Goal: Task Accomplishment & Management: Use online tool/utility

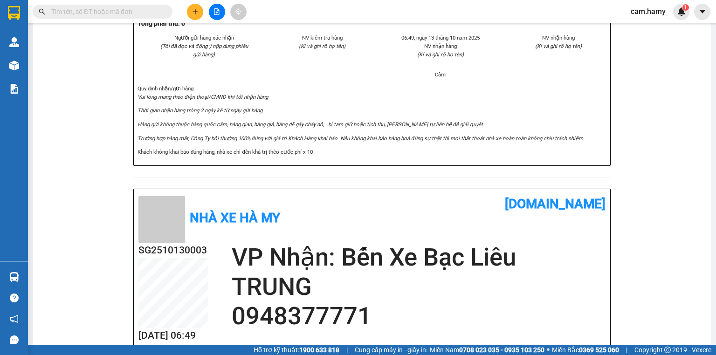
scroll to position [112, 0]
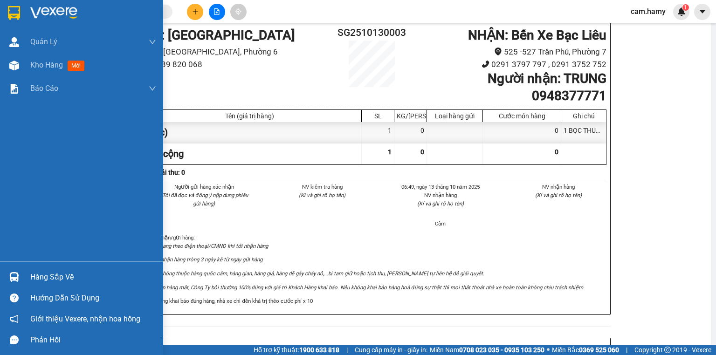
drag, startPoint x: 24, startPoint y: 65, endPoint x: 715, endPoint y: 339, distance: 743.3
click at [24, 68] on div "Kho hàng mới" at bounding box center [81, 65] width 163 height 23
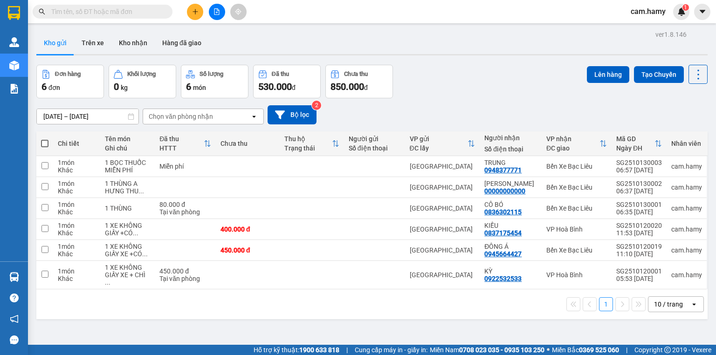
click at [47, 141] on span at bounding box center [44, 143] width 7 height 7
click at [45, 139] on input "checkbox" at bounding box center [45, 139] width 0 height 0
checkbox input "true"
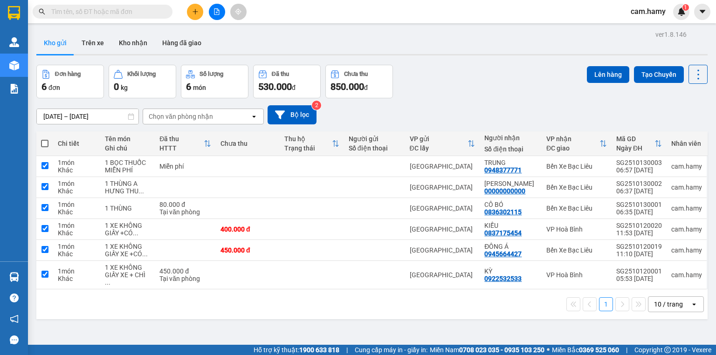
checkbox input "true"
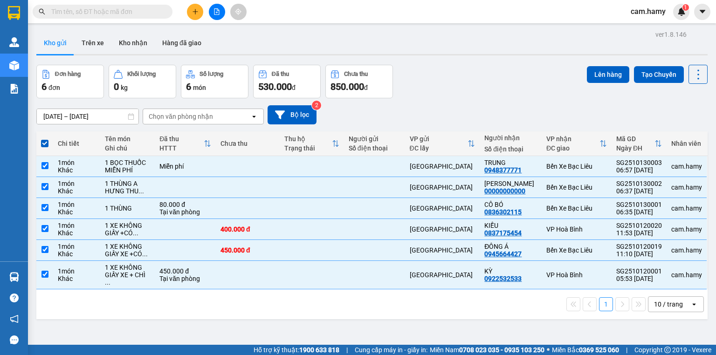
click at [671, 300] on div "10 / trang" at bounding box center [668, 304] width 29 height 9
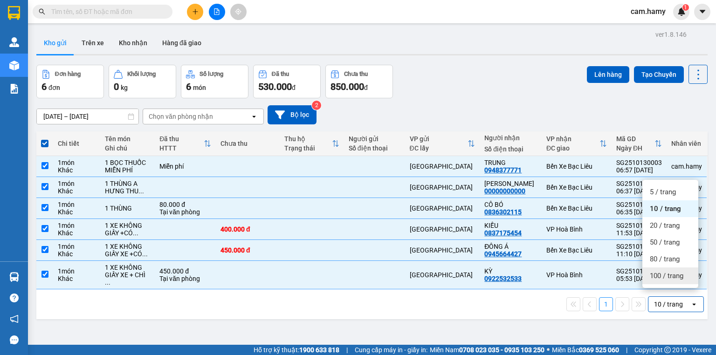
click at [665, 277] on span "100 / trang" at bounding box center [666, 275] width 34 height 9
checkbox input "false"
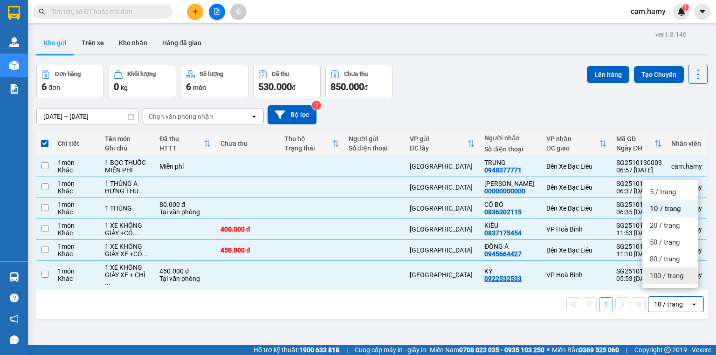
checkbox input "false"
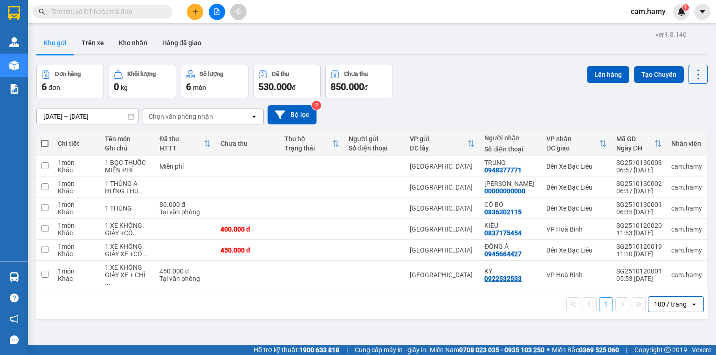
click at [42, 141] on span at bounding box center [44, 143] width 7 height 7
click at [45, 139] on input "checkbox" at bounding box center [45, 139] width 0 height 0
checkbox input "true"
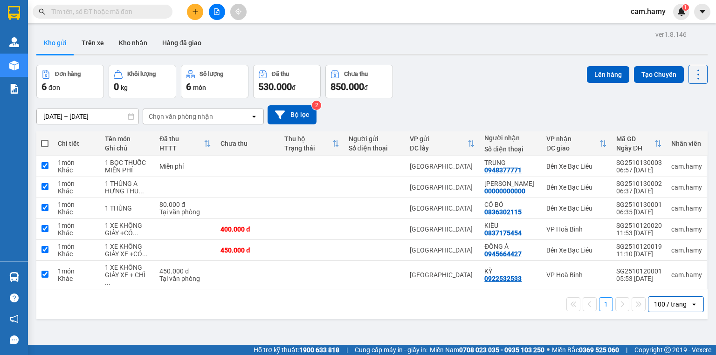
checkbox input "true"
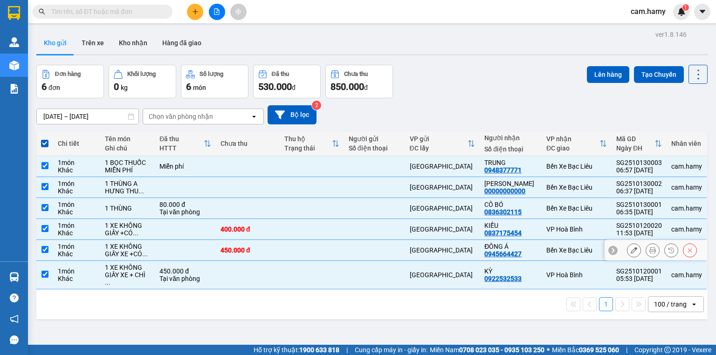
click at [47, 247] on input "checkbox" at bounding box center [44, 249] width 7 height 7
checkbox input "false"
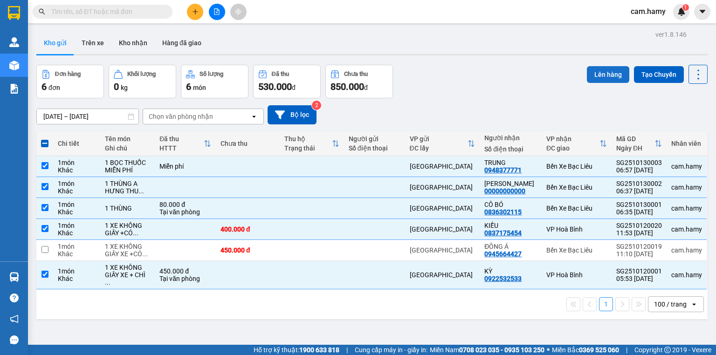
click at [609, 74] on button "Lên hàng" at bounding box center [608, 74] width 42 height 17
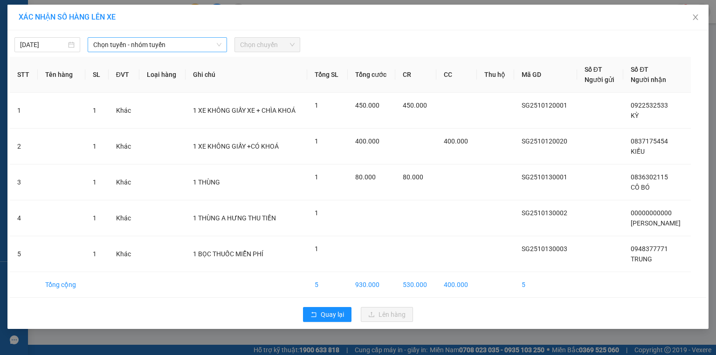
click at [121, 44] on span "Chọn tuyến - nhóm tuyến" at bounding box center [157, 45] width 128 height 14
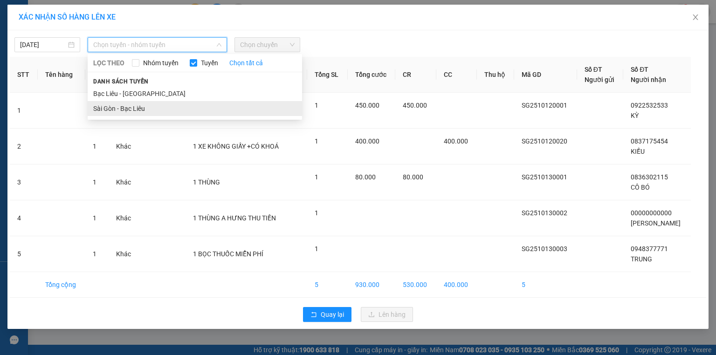
click at [121, 108] on li "Sài Gòn - Bạc Liêu" at bounding box center [195, 108] width 214 height 15
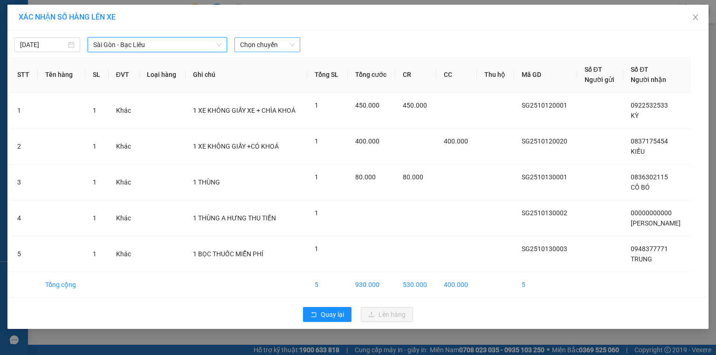
click at [245, 43] on span "Chọn chuyến" at bounding box center [267, 45] width 55 height 14
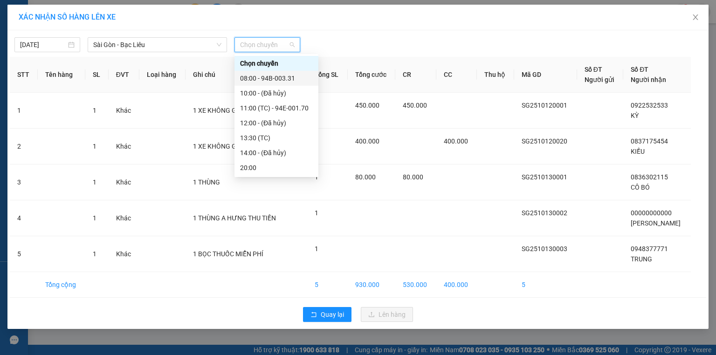
click at [285, 80] on div "08:00 - 94B-003.31" at bounding box center [276, 78] width 73 height 10
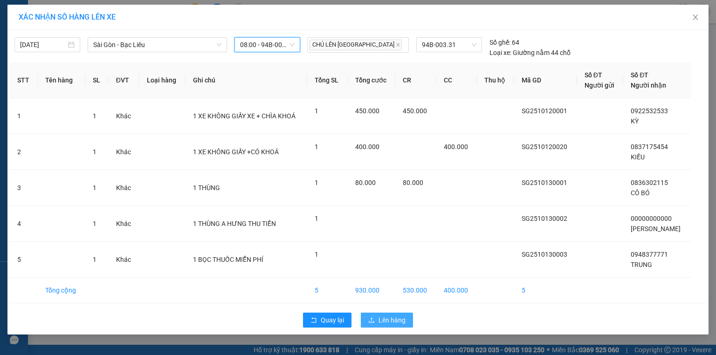
click at [388, 321] on span "Lên hàng" at bounding box center [391, 320] width 27 height 10
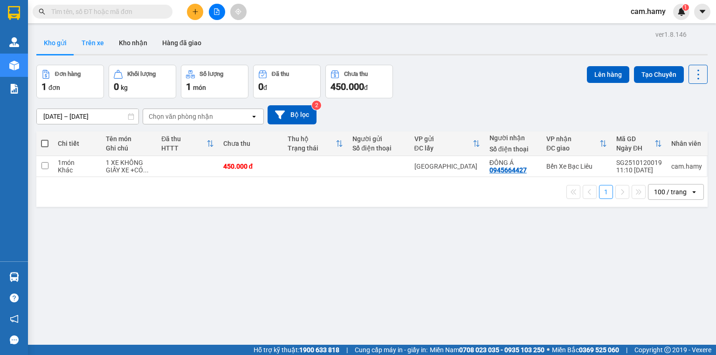
click at [91, 39] on button "Trên xe" at bounding box center [92, 43] width 37 height 22
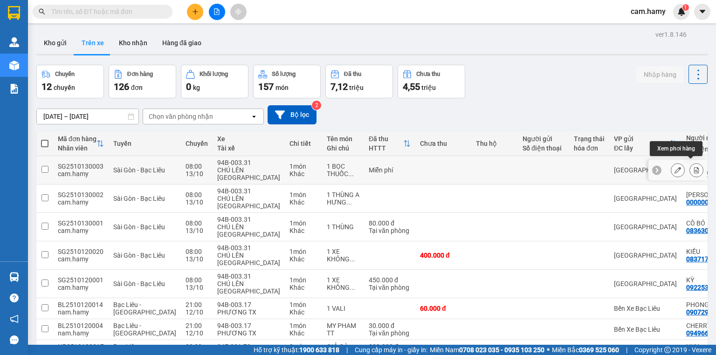
click at [693, 167] on icon at bounding box center [696, 170] width 7 height 7
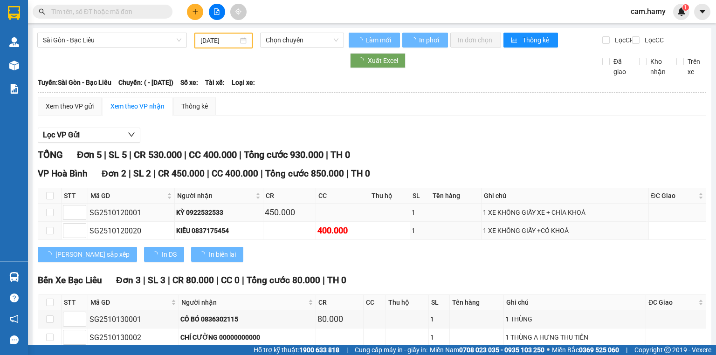
type input "[DATE]"
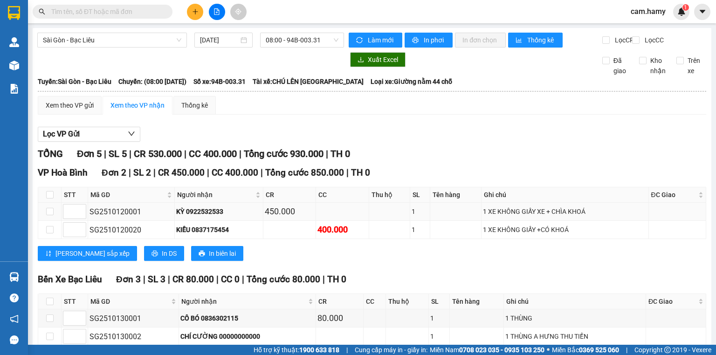
scroll to position [73, 0]
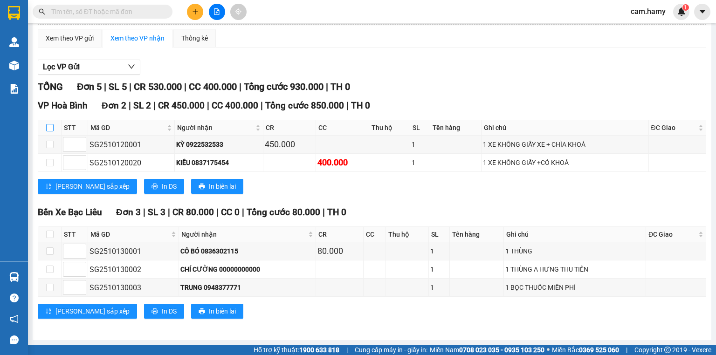
click at [50, 130] on input "checkbox" at bounding box center [49, 127] width 7 height 7
checkbox input "true"
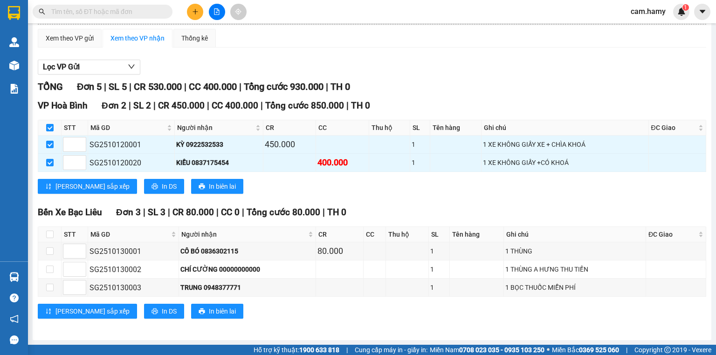
scroll to position [0, 0]
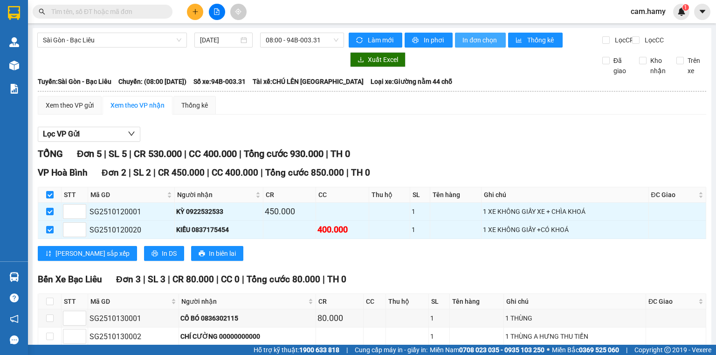
click at [465, 34] on button "In đơn chọn" at bounding box center [480, 40] width 51 height 15
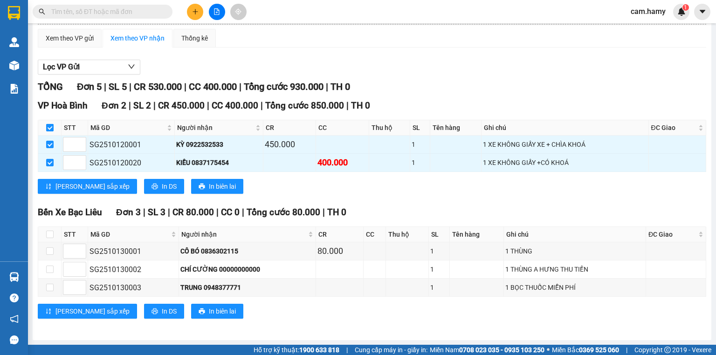
click at [50, 131] on input "checkbox" at bounding box center [49, 127] width 7 height 7
checkbox input "false"
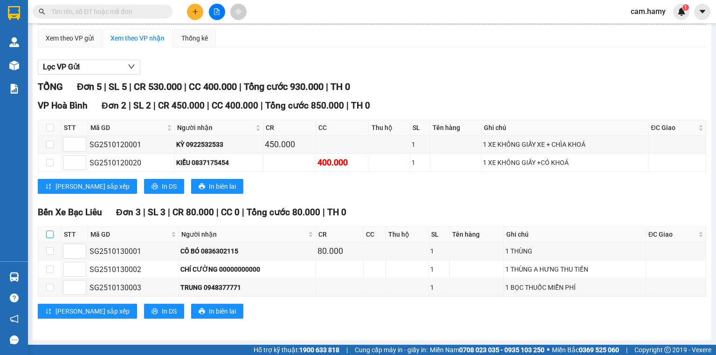
click at [48, 232] on input "checkbox" at bounding box center [49, 234] width 7 height 7
checkbox input "true"
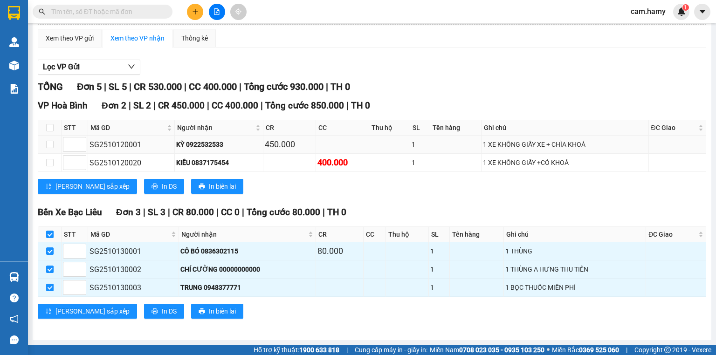
scroll to position [0, 0]
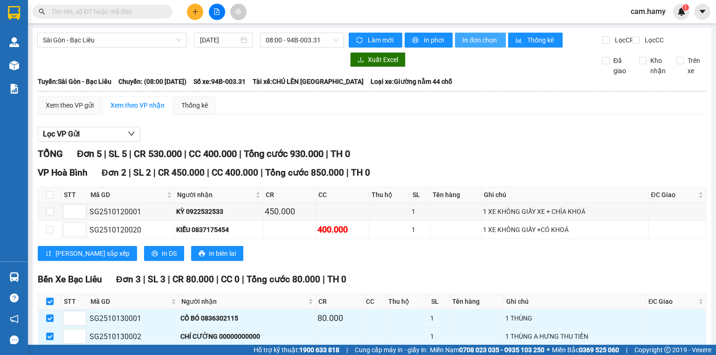
click at [472, 41] on span "In đơn chọn" at bounding box center [480, 40] width 36 height 10
